Goal: Complete application form

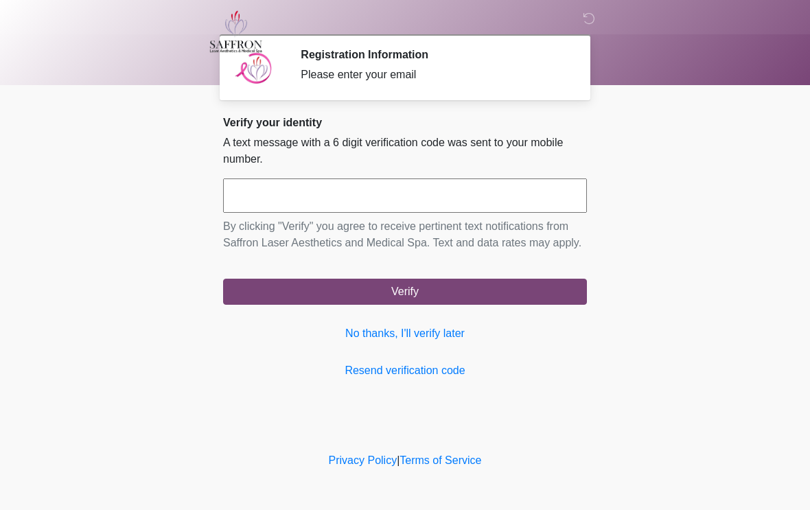
scroll to position [1, 0]
click at [411, 207] on input "text" at bounding box center [405, 196] width 364 height 34
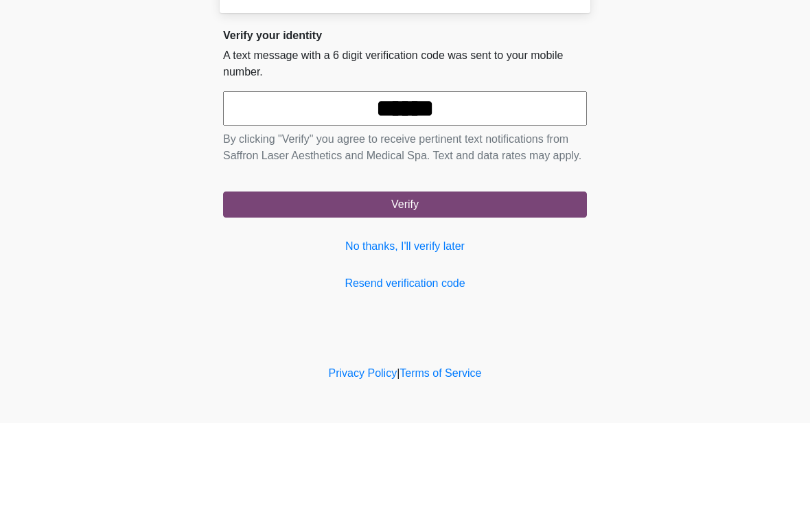
type input "******"
click at [686, 167] on body "‎ ‎ ‎ Registration Information Please enter your email Please connect to Wi-Fi …" at bounding box center [405, 255] width 810 height 510
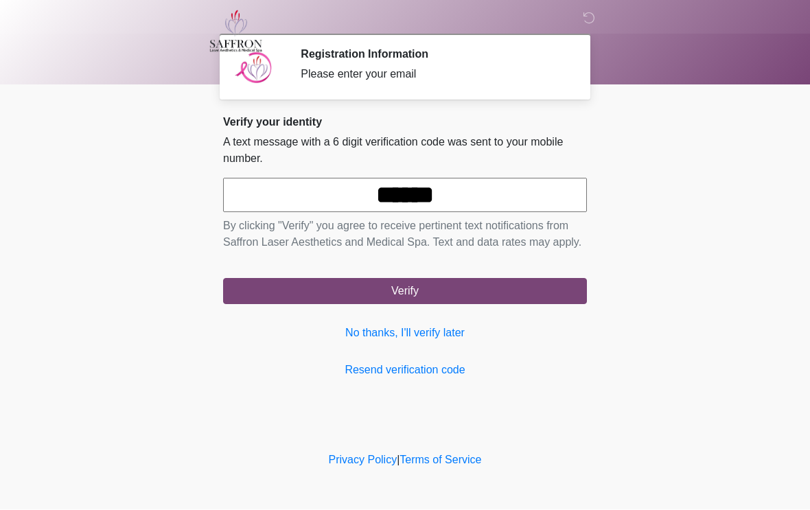
click at [521, 305] on button "Verify" at bounding box center [405, 292] width 364 height 26
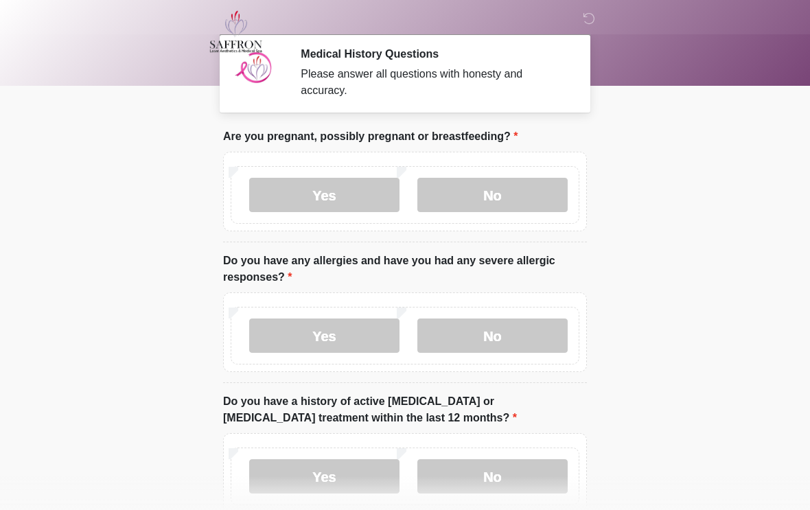
click at [527, 196] on label "No" at bounding box center [492, 195] width 150 height 34
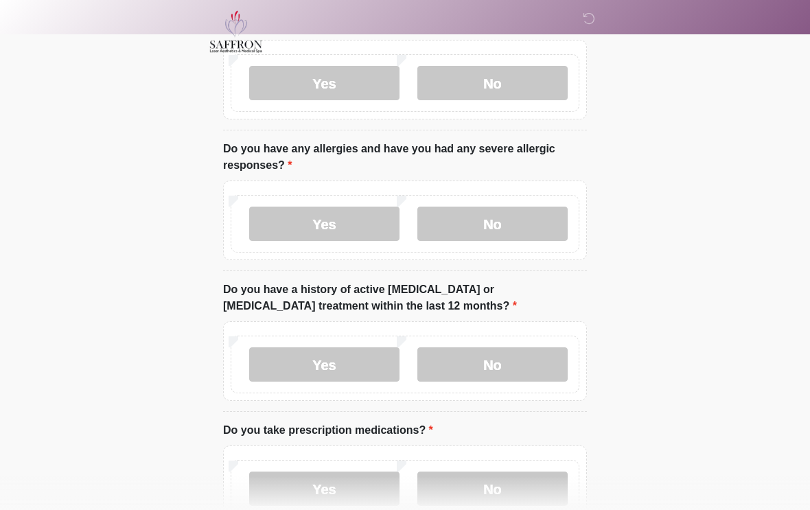
scroll to position [117, 0]
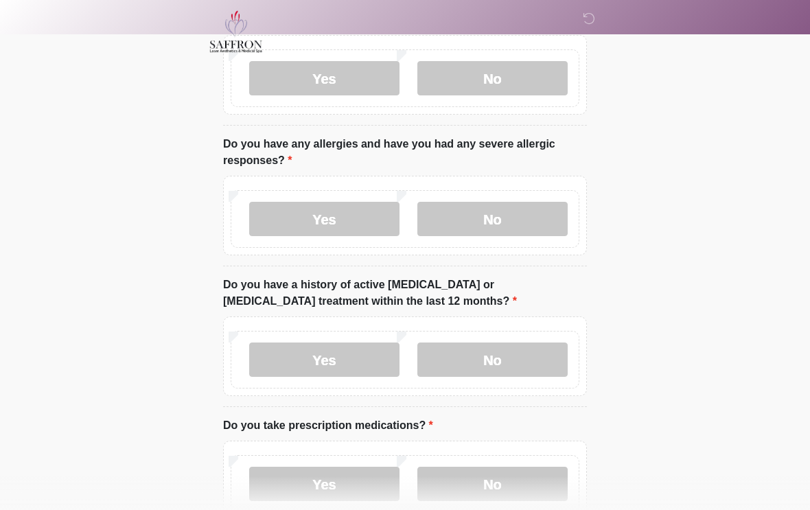
click at [358, 218] on label "Yes" at bounding box center [324, 219] width 150 height 34
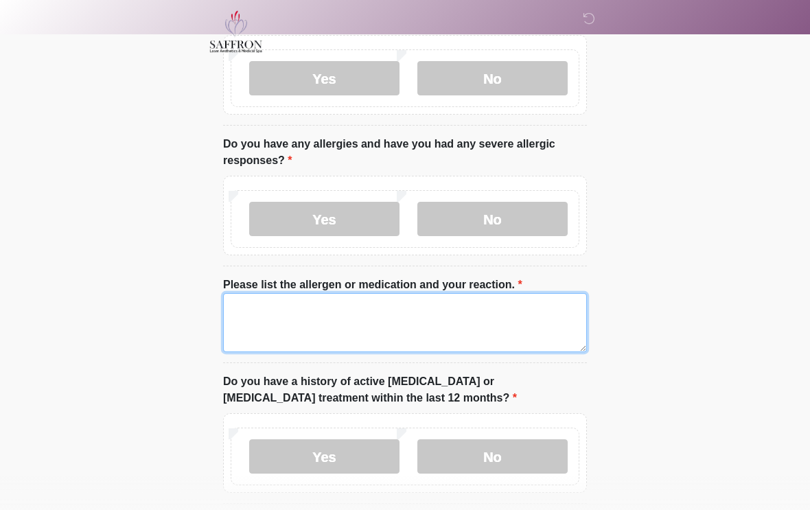
click at [392, 315] on textarea "Please list the allergen or medication and your reaction." at bounding box center [405, 322] width 364 height 59
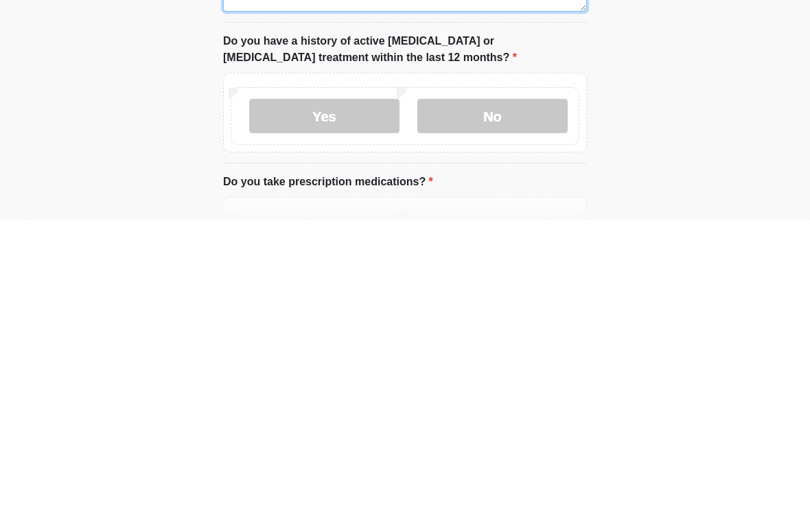
type textarea "****"
click at [525, 389] on label "No" at bounding box center [492, 406] width 150 height 34
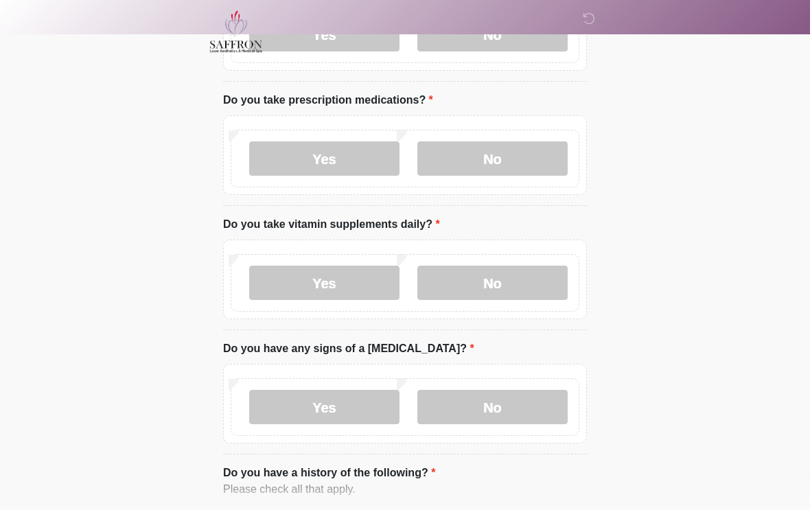
scroll to position [543, 0]
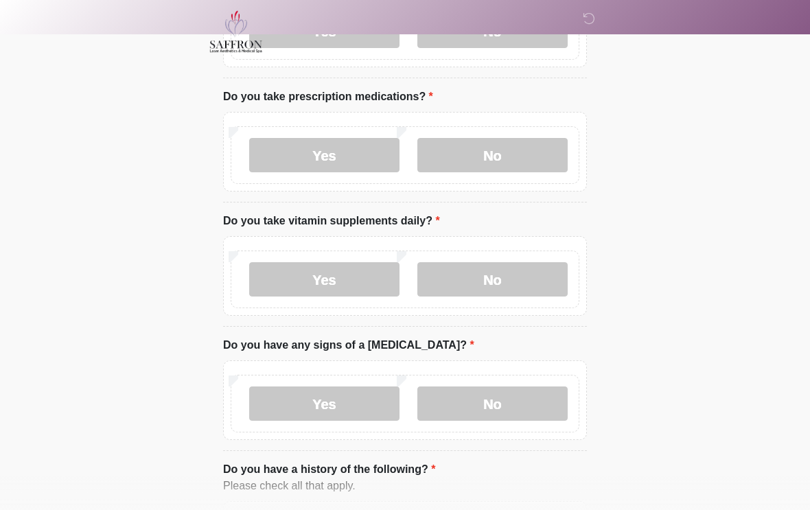
click at [359, 153] on label "Yes" at bounding box center [324, 155] width 150 height 34
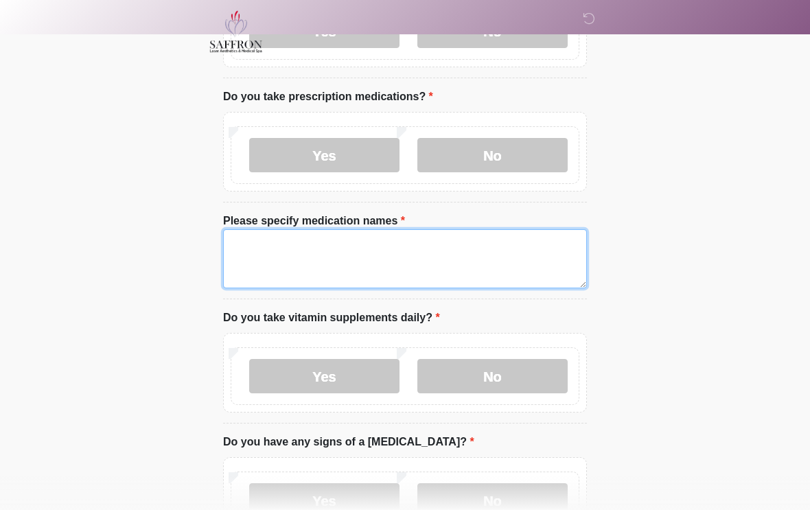
click at [376, 255] on textarea "Please specify medication names" at bounding box center [405, 258] width 364 height 59
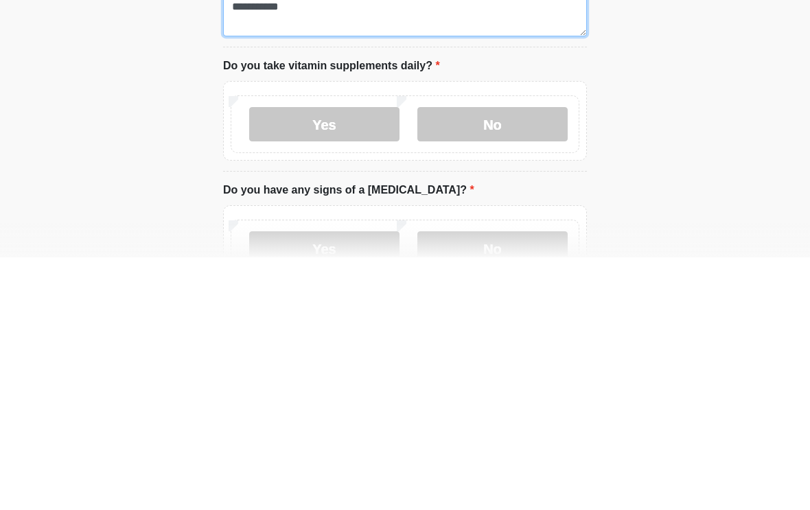
type textarea "**********"
click at [359, 360] on label "Yes" at bounding box center [324, 377] width 150 height 34
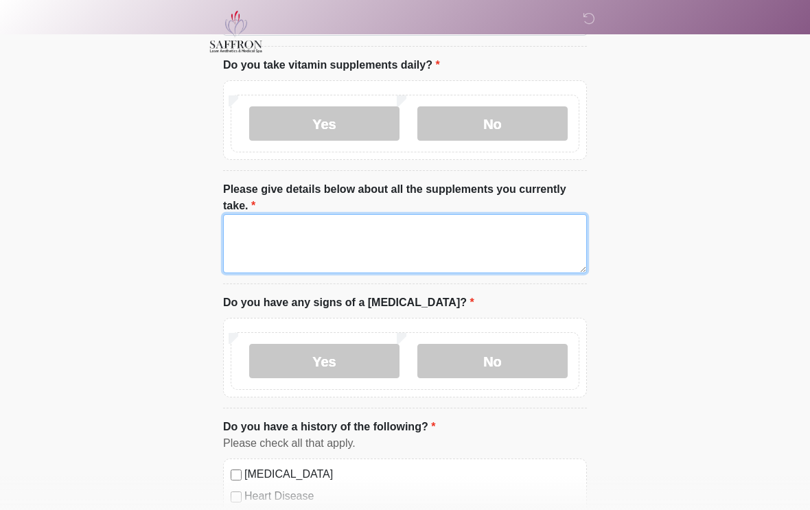
click at [466, 231] on textarea "Please give details below about all the supplements you currently take." at bounding box center [405, 243] width 364 height 59
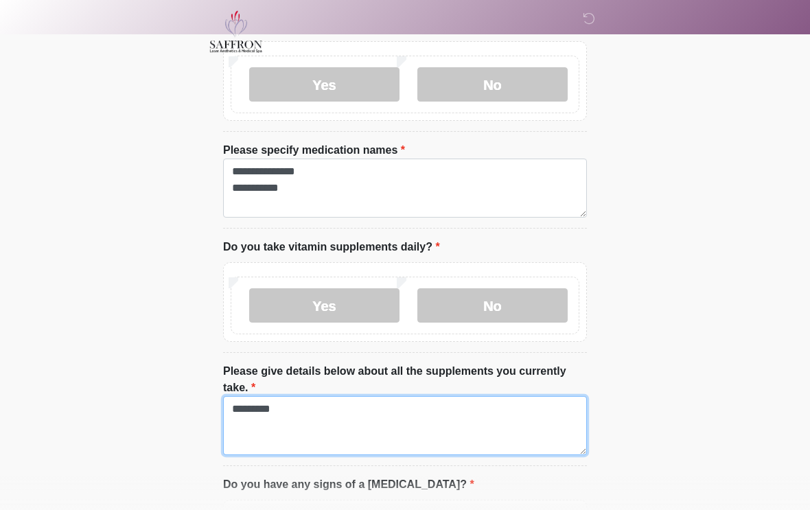
scroll to position [597, 0]
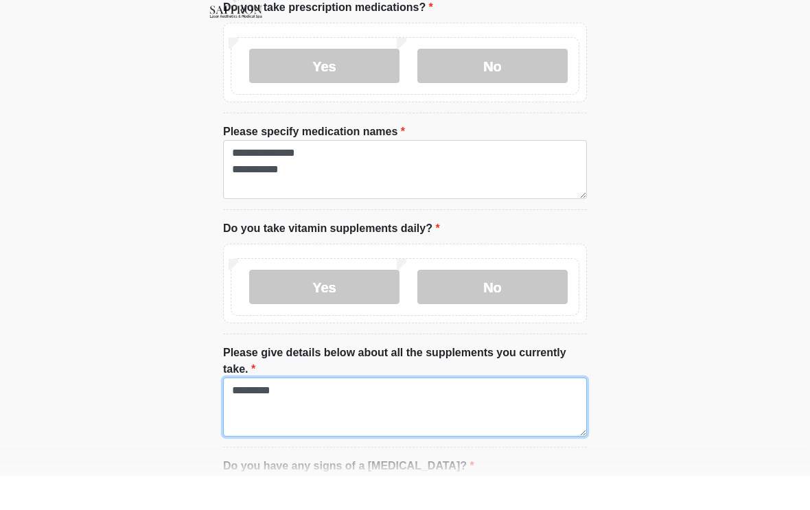
type textarea "*********"
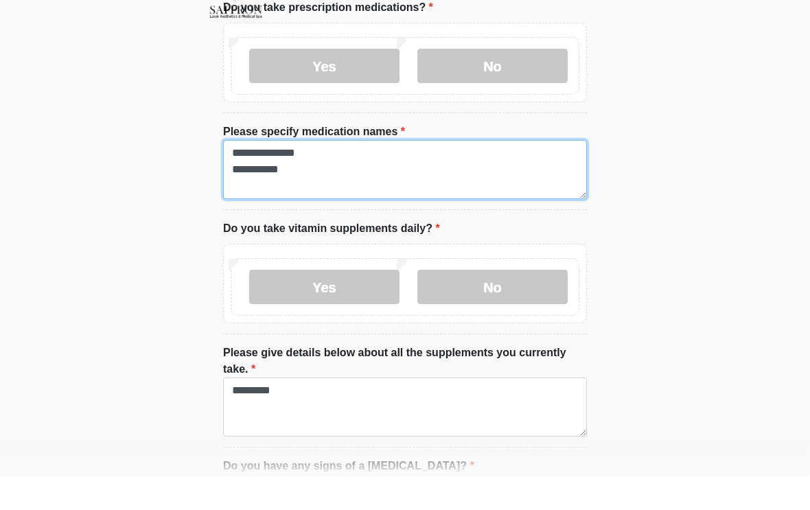
click at [409, 175] on textarea "**********" at bounding box center [405, 204] width 364 height 59
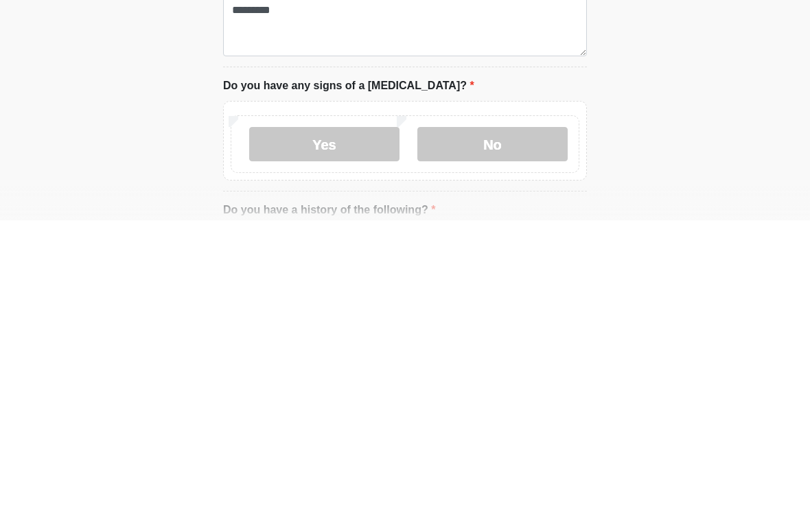
scroll to position [731, 0]
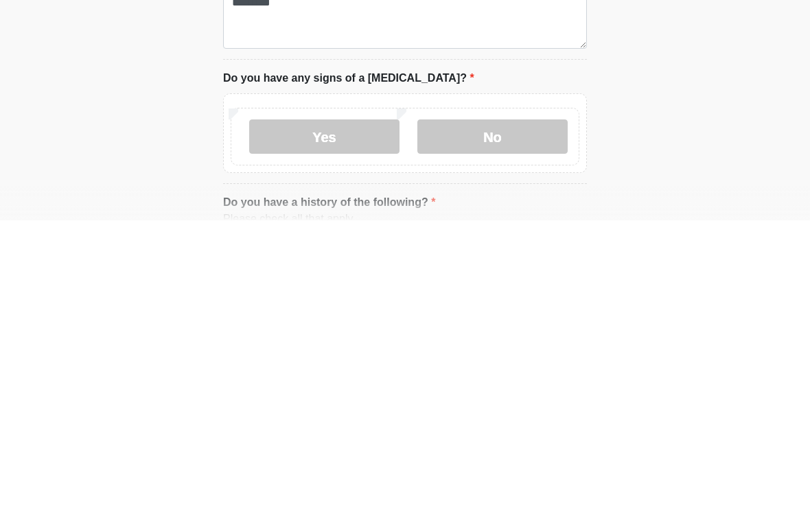
type textarea "**********"
click at [476, 409] on label "No" at bounding box center [492, 426] width 150 height 34
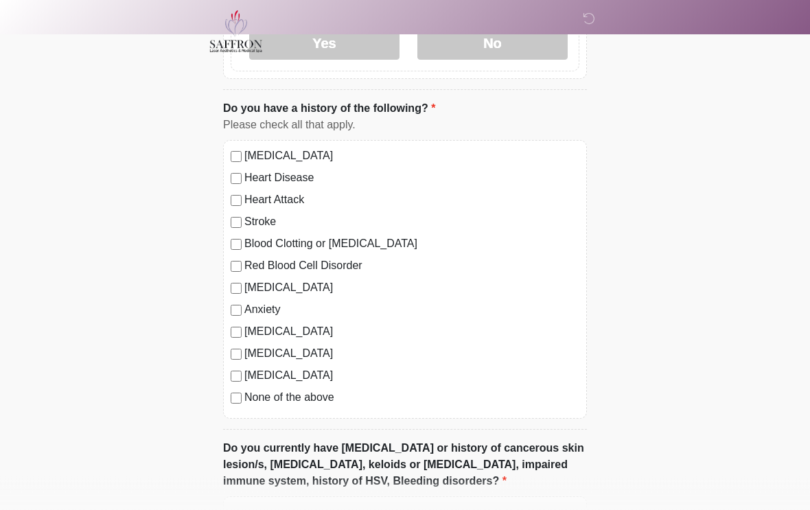
scroll to position [1114, 0]
click at [272, 376] on label "[MEDICAL_DATA]" at bounding box center [411, 375] width 335 height 16
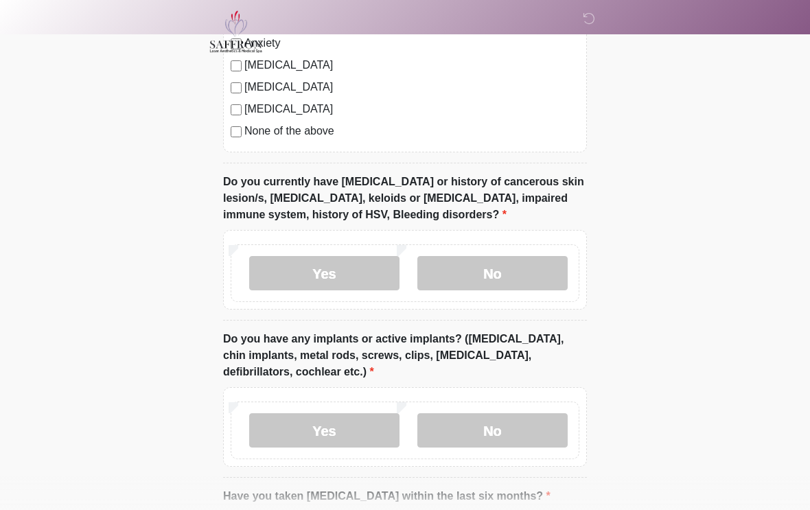
scroll to position [1383, 0]
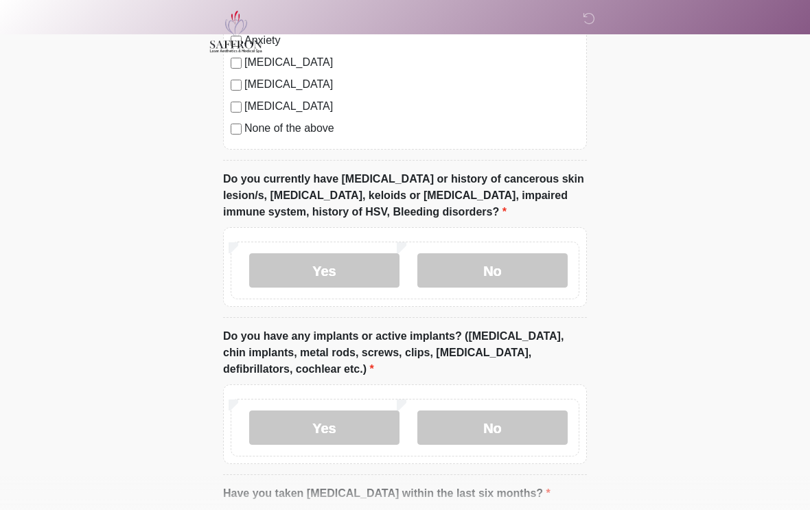
click at [516, 262] on label "No" at bounding box center [492, 270] width 150 height 34
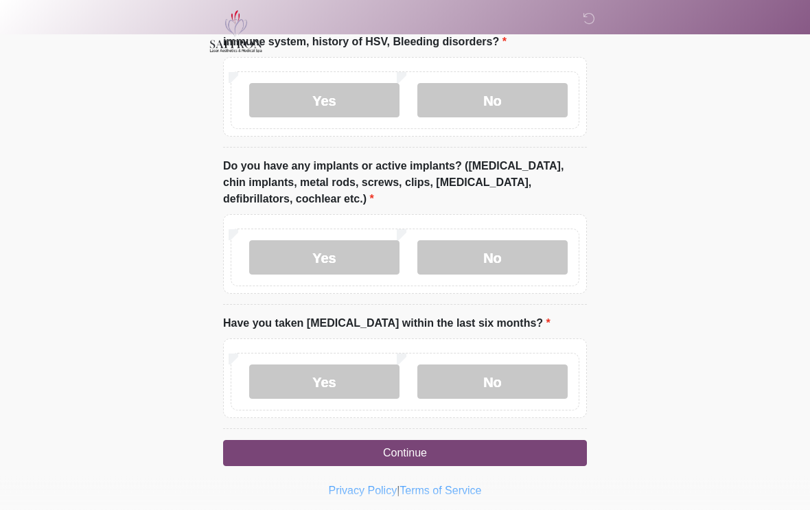
scroll to position [1557, 0]
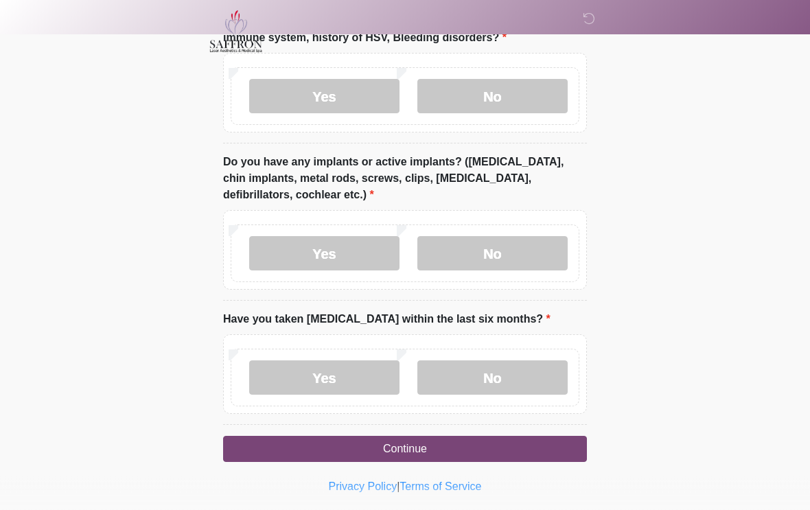
click at [354, 254] on label "Yes" at bounding box center [324, 254] width 150 height 34
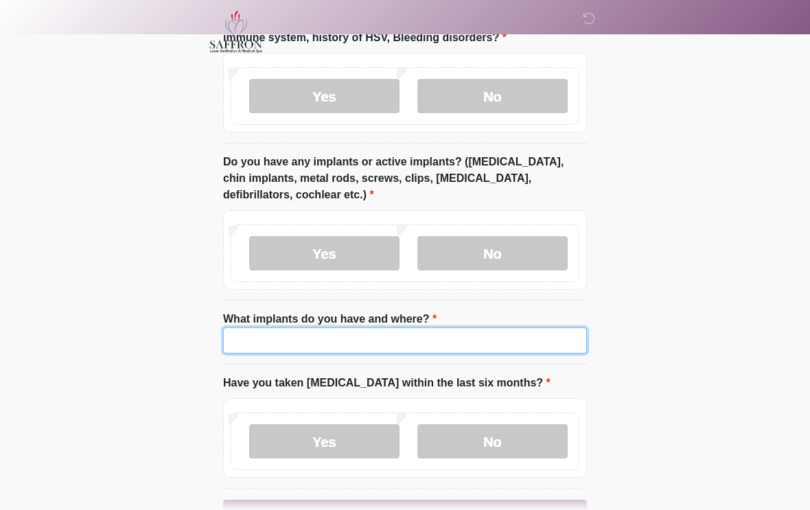
click at [434, 336] on input "What implants do you have and where?" at bounding box center [405, 340] width 364 height 26
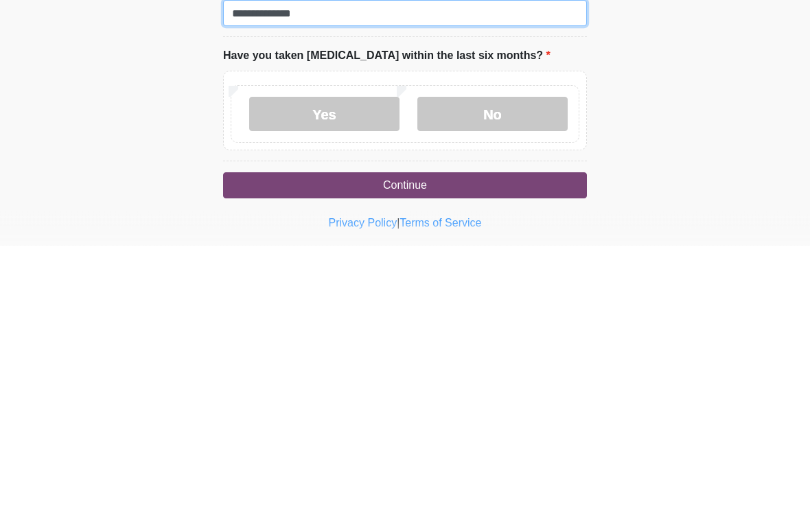
scroll to position [1622, 0]
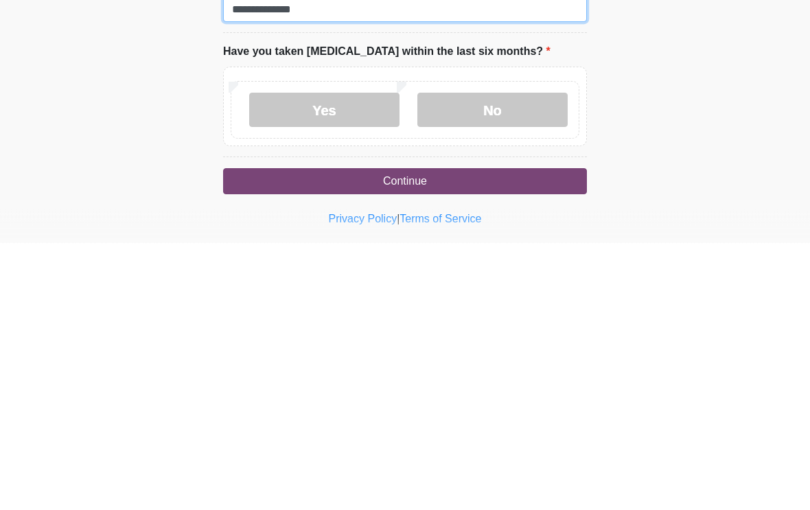
type input "**********"
click at [527, 360] on label "No" at bounding box center [492, 377] width 150 height 34
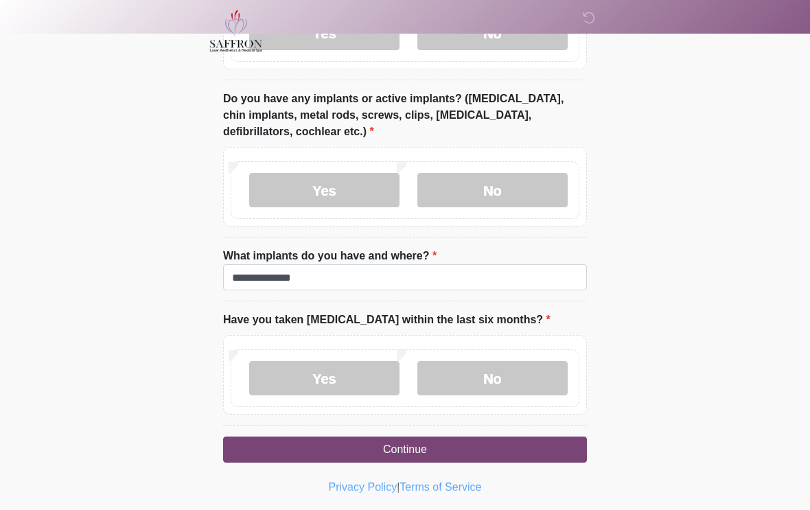
click at [518, 446] on button "Continue" at bounding box center [405, 450] width 364 height 26
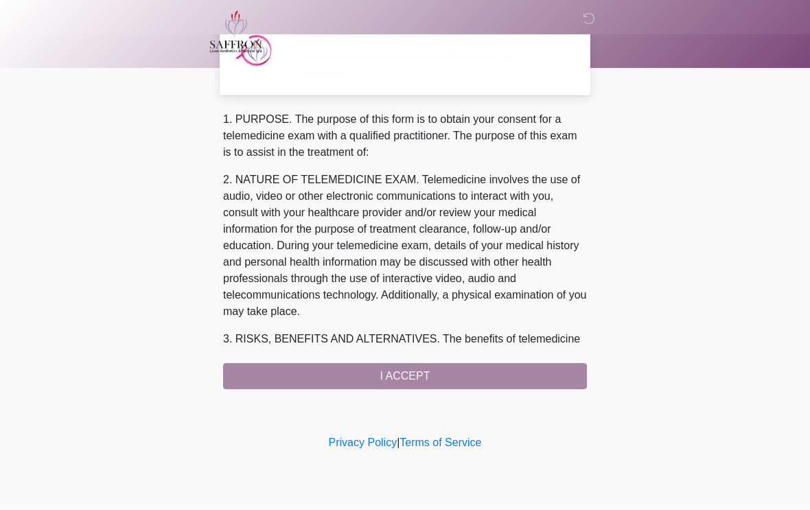
scroll to position [0, 0]
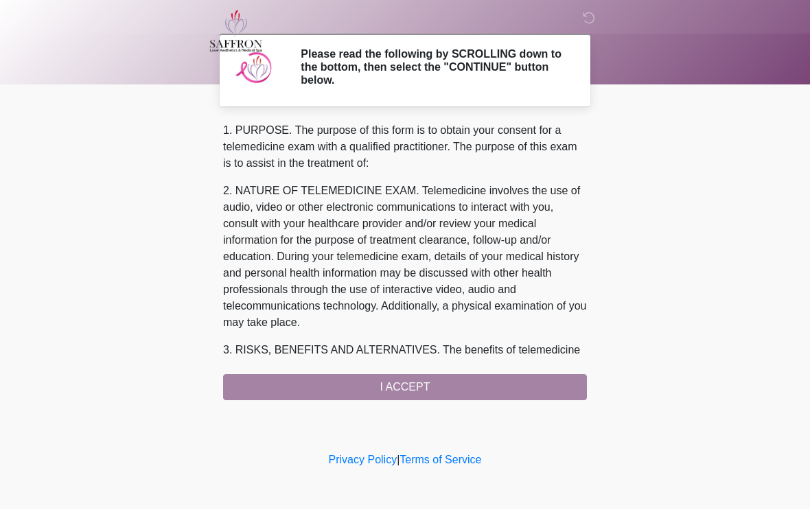
click at [515, 388] on div "1. PURPOSE. The purpose of this form is to obtain your consent for a telemedici…" at bounding box center [405, 262] width 364 height 278
click at [452, 391] on div "1. PURPOSE. The purpose of this form is to obtain your consent for a telemedici…" at bounding box center [405, 262] width 364 height 278
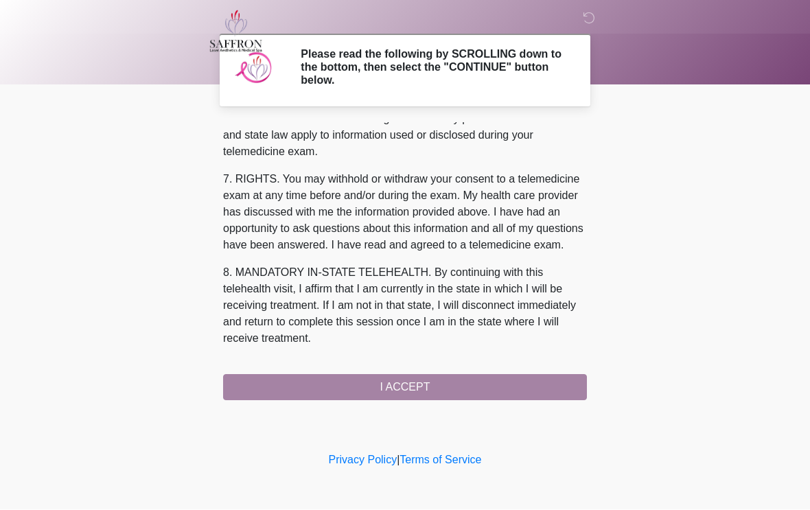
scroll to position [594, 0]
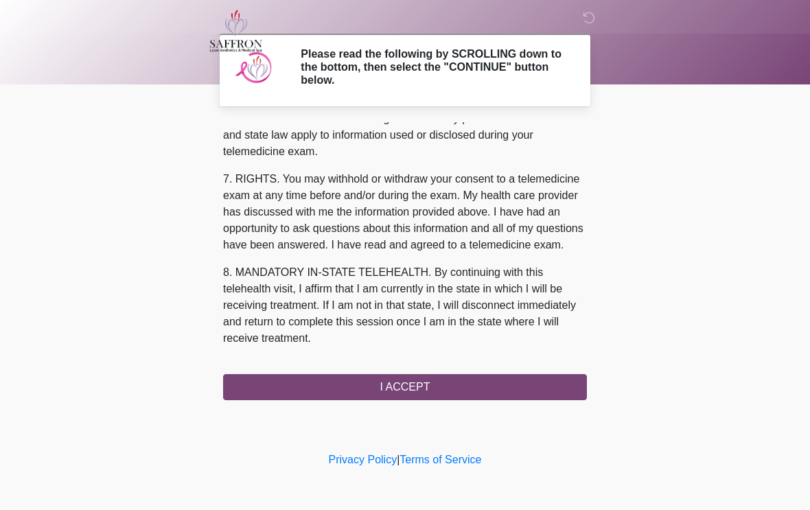
click at [448, 386] on button "I ACCEPT" at bounding box center [405, 388] width 364 height 26
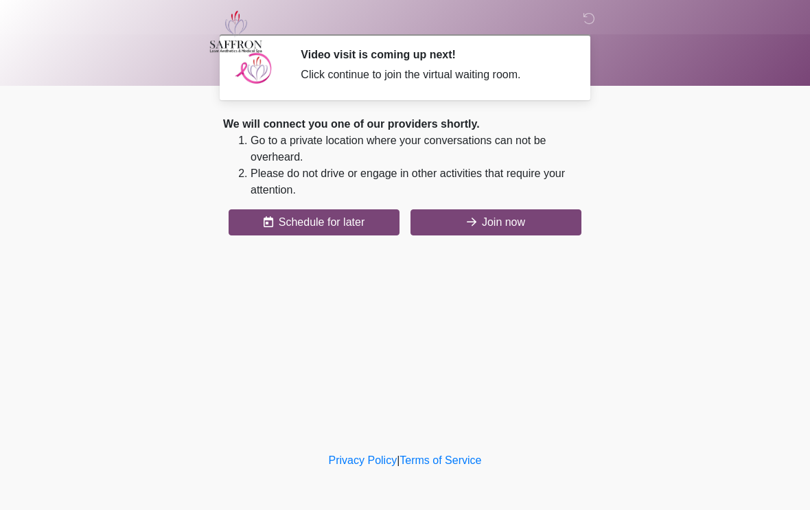
click at [524, 222] on button "Join now" at bounding box center [496, 222] width 171 height 26
